Goal: Subscribe to service/newsletter

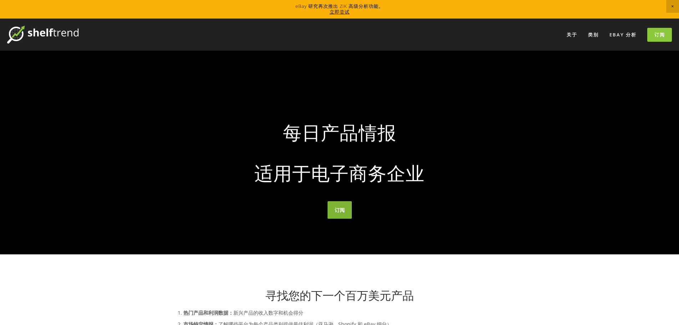
click at [344, 208] on font "订阅" at bounding box center [340, 210] width 10 height 7
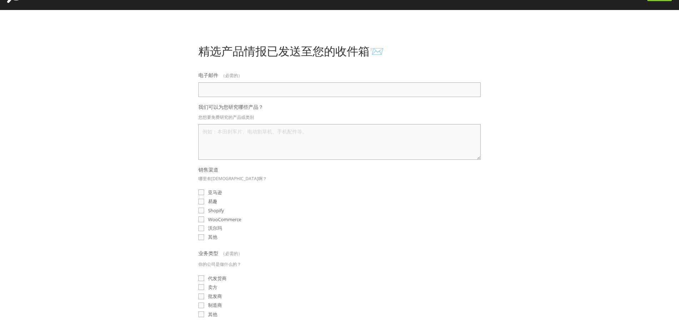
scroll to position [107, 0]
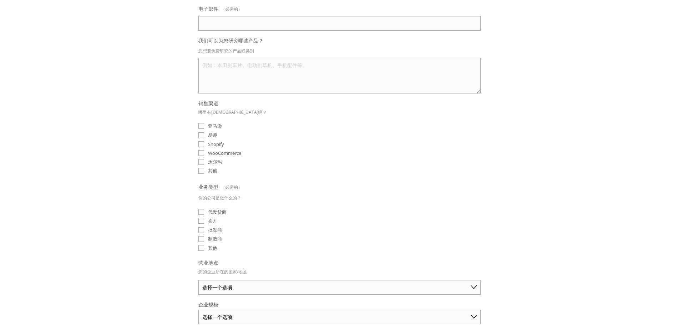
click at [214, 133] on font "易趣" at bounding box center [212, 135] width 9 height 6
click at [204, 133] on input "易趣" at bounding box center [202, 135] width 6 height 6
checkbox input "true"
click at [394, 150] on div "WooCommerce" at bounding box center [340, 153] width 282 height 7
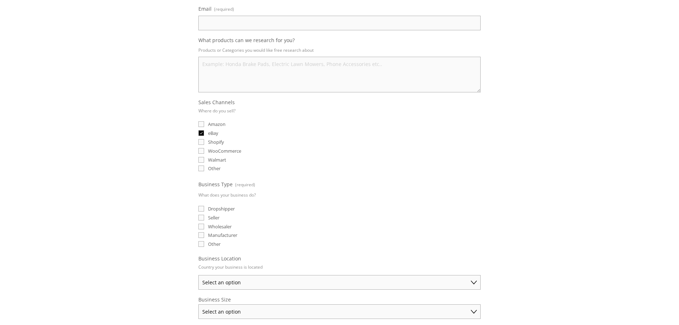
click at [433, 142] on div "Shopify" at bounding box center [340, 142] width 282 height 7
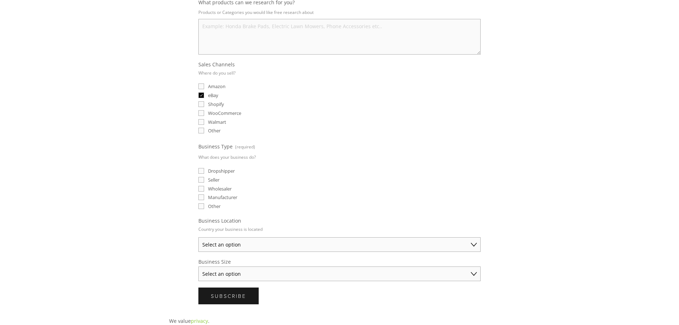
scroll to position [179, 0]
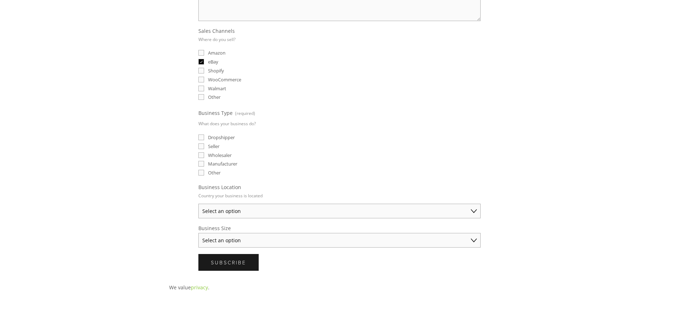
click at [214, 148] on span "Seller" at bounding box center [213, 146] width 11 height 6
click at [204, 148] on input "Seller" at bounding box center [202, 147] width 6 height 6
checkbox input "true"
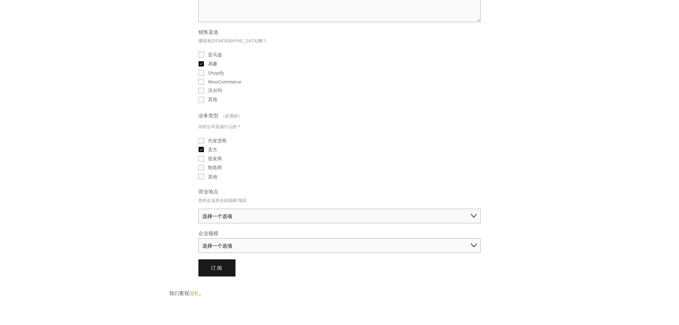
click at [291, 211] on select "选择一个选项 澳大利亚 美国 英国 中国 日本 德国 加拿大 其他" at bounding box center [340, 216] width 282 height 15
select select "United States"
click at [199, 209] on select "选择一个选项 澳大利亚 美国 英国 中国 日本 德国 加拿大 其他" at bounding box center [340, 216] width 282 height 15
click at [253, 239] on select "选择一个选项 个人商家（年销售额低于 5 万美元） 小型企业（年销售额 5 万至 25 万美元） 成熟企业（年销售额超过 25 万美元）" at bounding box center [340, 246] width 282 height 15
click at [199, 239] on select "选择一个选项 个人商家（年销售额低于 5 万美元） 小型企业（年销售额 5 万至 25 万美元） 成熟企业（年销售额超过 25 万美元）" at bounding box center [340, 246] width 282 height 15
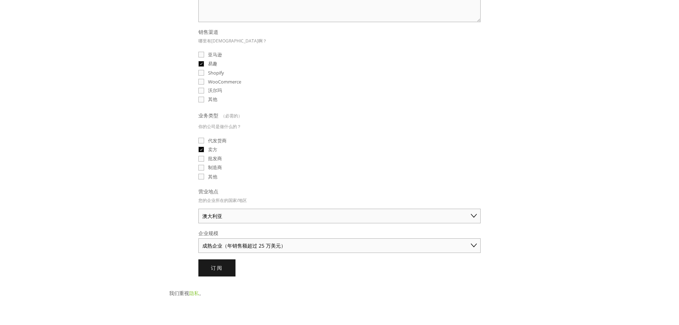
click at [173, 239] on div "精选产品情报已发送至您的收件箱📨 电子邮件 （必需的） 我们可以为您研究哪些产品？ 您想要免费研究的产品或类别 销售渠道 哪里有卖啊？ 亚马逊 易趣 Shop…" at bounding box center [339, 94] width 353 height 376
click at [250, 239] on select "个人商家（年销售额低于 5 万美元） 小型企业（年销售额 5 万至 25 万美元） 成熟企业（年销售额超过 25 万美元）" at bounding box center [340, 246] width 282 height 15
select select "Small Business ($50K - $250K annual sales)"
click at [199, 239] on select "个人商家（年销售额低于 5 万美元） 小型企业（年销售额 5 万至 25 万美元） 成熟企业（年销售额超过 25 万美元）" at bounding box center [340, 246] width 282 height 15
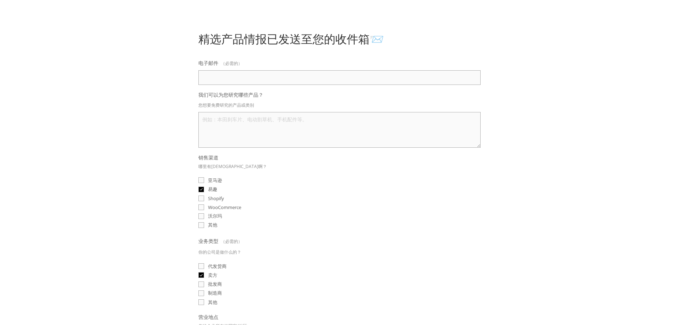
scroll to position [36, 0]
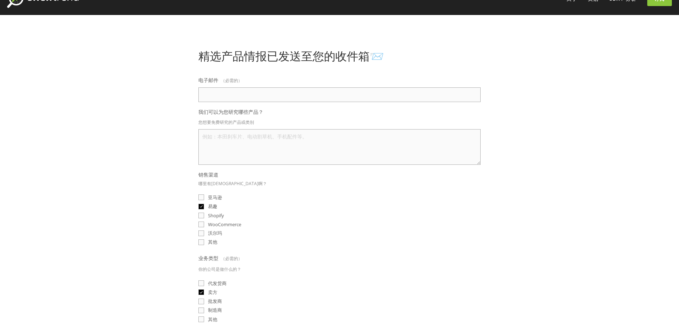
click at [256, 91] on input "电子邮件 （必需的）" at bounding box center [340, 94] width 282 height 15
click at [250, 140] on textarea "我们可以为您研究哪些产品？" at bounding box center [340, 147] width 282 height 36
type textarea "d"
type textarea "LED SHOP LIGHT LED TUBE LIGHT"
click at [231, 94] on input "电子邮件 （必需的）" at bounding box center [340, 94] width 282 height 15
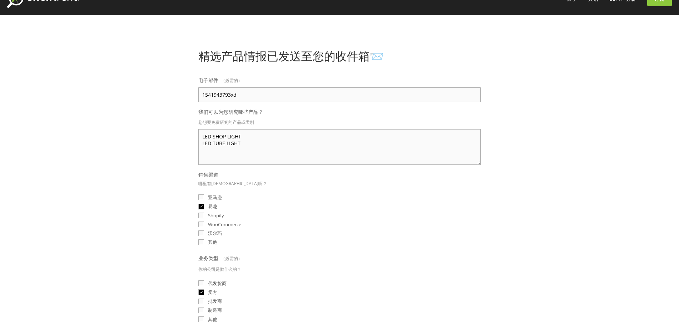
click at [249, 96] on input "1541943793xd" at bounding box center [340, 94] width 282 height 15
type input "1541943793xd@qq.com"
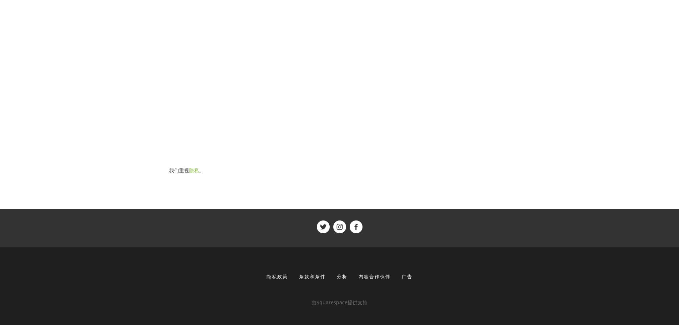
scroll to position [0, 0]
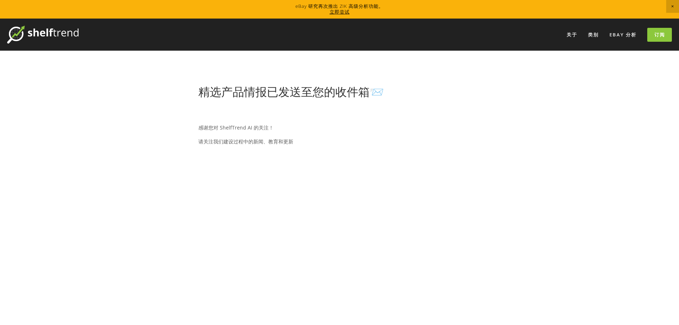
click at [65, 30] on img at bounding box center [42, 35] width 71 height 18
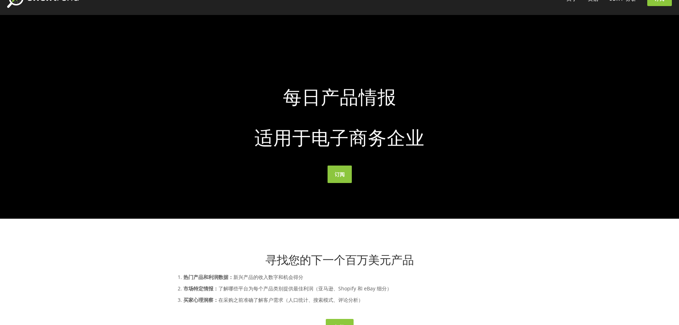
scroll to position [107, 0]
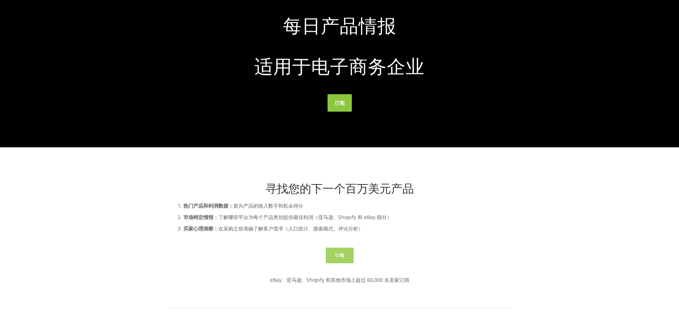
click at [340, 254] on font "订阅" at bounding box center [339, 255] width 9 height 6
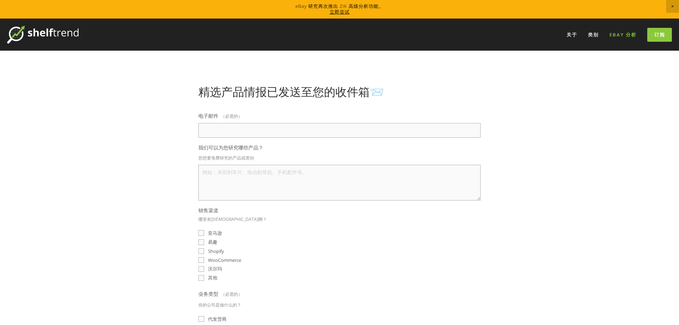
click at [624, 35] on font "eBay 分析" at bounding box center [623, 34] width 27 height 6
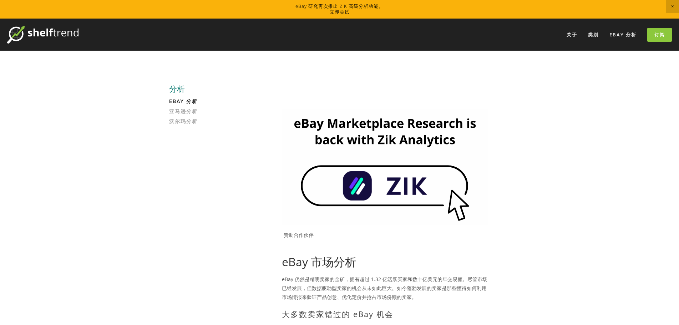
click at [395, 187] on img at bounding box center [385, 167] width 206 height 116
